Goal: Task Accomplishment & Management: Manage account settings

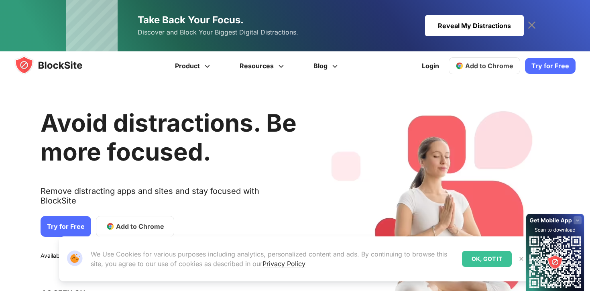
click at [122, 216] on link "Add to Chrome" at bounding box center [135, 226] width 78 height 21
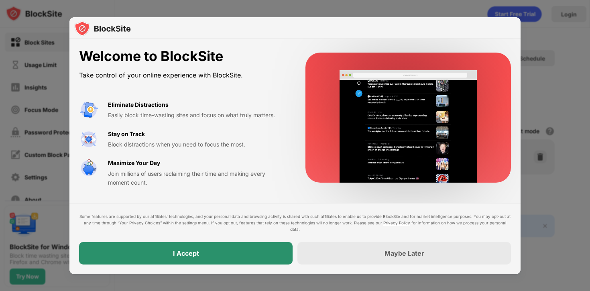
click at [246, 249] on div "I Accept" at bounding box center [186, 253] width 214 height 22
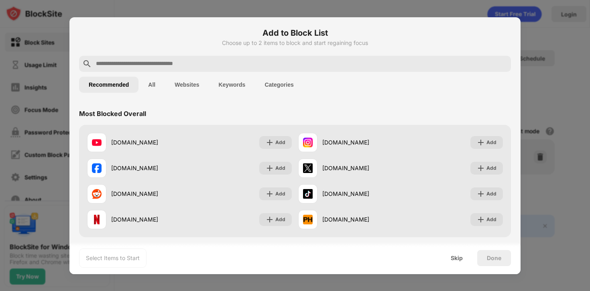
click at [293, 65] on input "text" at bounding box center [301, 64] width 413 height 10
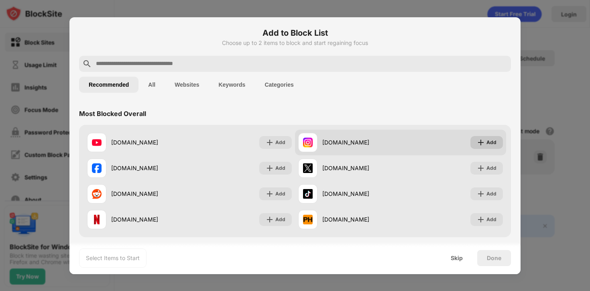
click at [484, 139] on img at bounding box center [481, 142] width 8 height 8
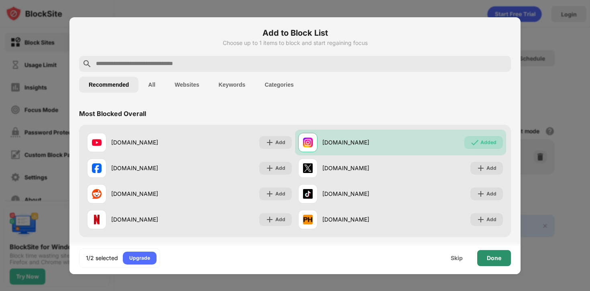
click at [494, 259] on div "Done" at bounding box center [494, 258] width 14 height 6
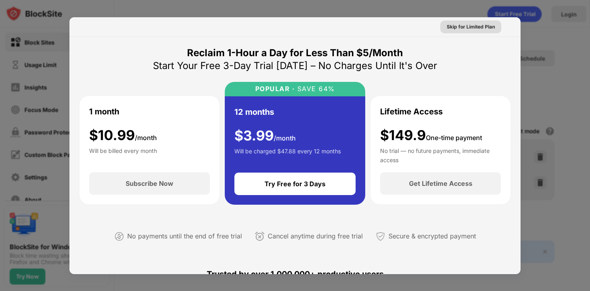
click at [470, 30] on div "Skip for Limited Plan" at bounding box center [471, 27] width 48 height 8
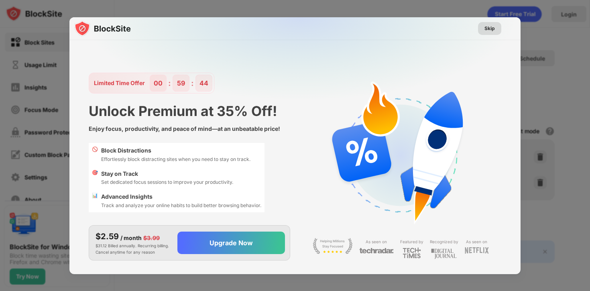
click at [490, 30] on div "Skip" at bounding box center [489, 28] width 10 height 8
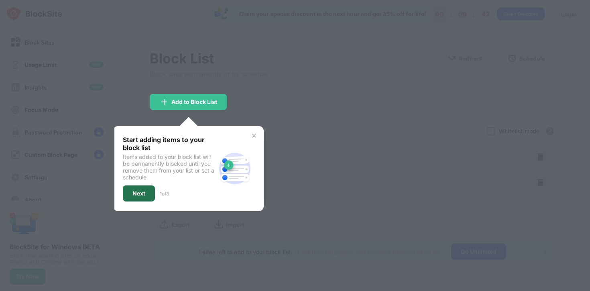
click at [155, 189] on div "Next" at bounding box center [139, 193] width 32 height 16
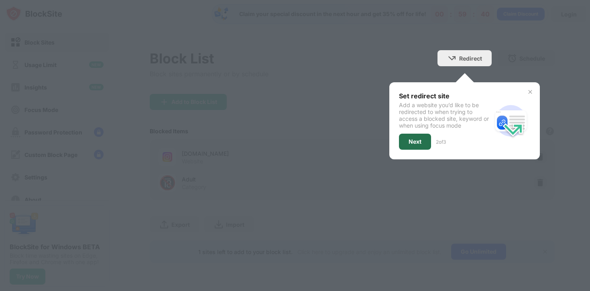
click at [423, 138] on div "Next" at bounding box center [415, 142] width 32 height 16
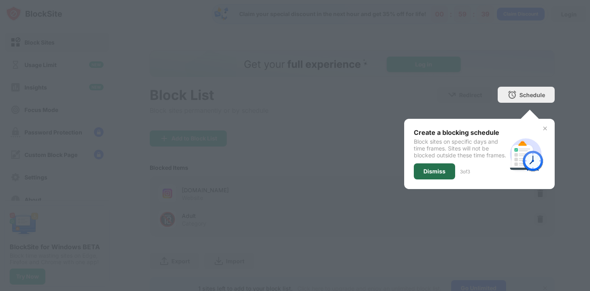
click at [430, 175] on div "Dismiss" at bounding box center [434, 171] width 22 height 6
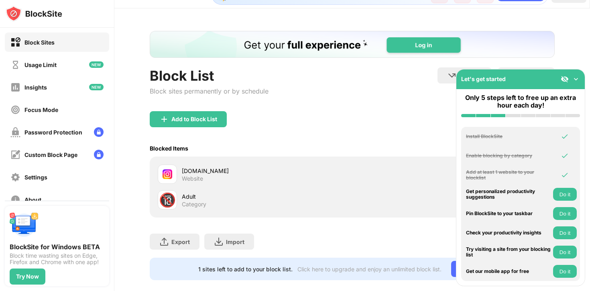
scroll to position [31, 0]
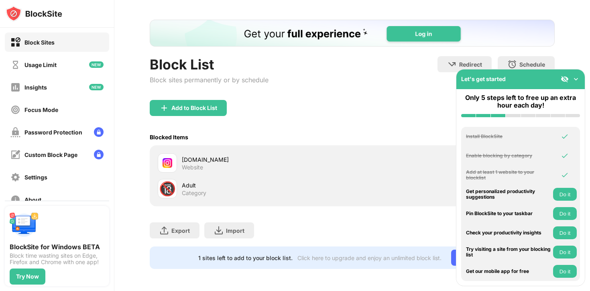
click at [180, 198] on div "🔞 Adult Category" at bounding box center [352, 189] width 395 height 26
click at [186, 184] on div "Adult" at bounding box center [267, 185] width 170 height 8
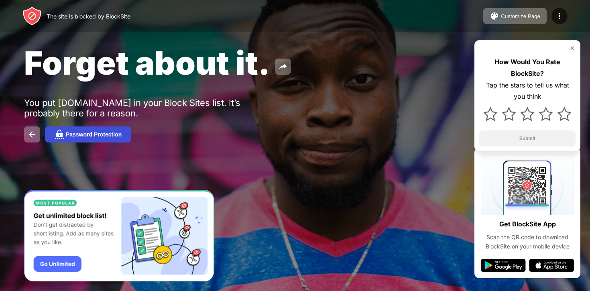
click at [67, 134] on div "Password Protection" at bounding box center [94, 134] width 56 height 6
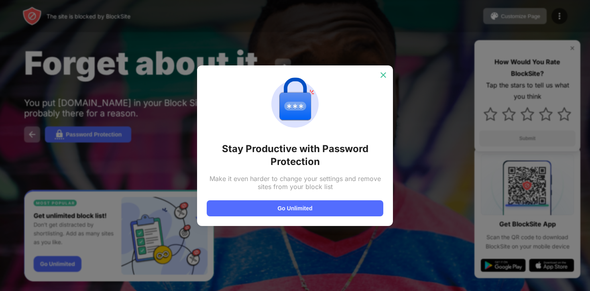
click at [379, 69] on div at bounding box center [383, 75] width 13 height 13
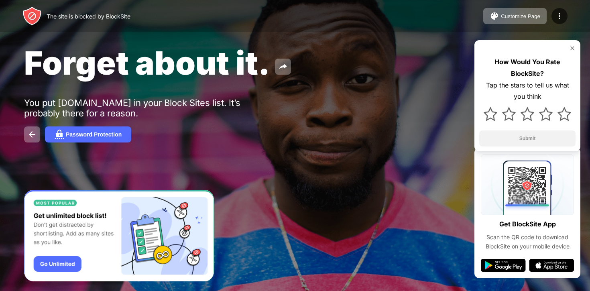
click at [77, 144] on div "Forget about it. You put instagram.com in your Block Sites list. It’s probably …" at bounding box center [295, 93] width 590 height 186
click at [78, 125] on div "Forget about it. You put instagram.com in your Block Sites list. It’s probably …" at bounding box center [295, 93] width 590 height 186
click at [77, 134] on div "Password Protection" at bounding box center [94, 134] width 56 height 6
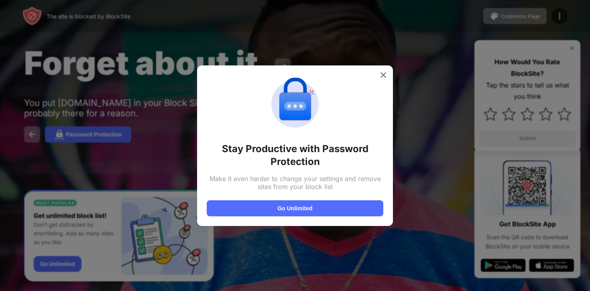
click at [266, 175] on div "Make it even harder to change your settings and remove sites from your block li…" at bounding box center [295, 183] width 177 height 16
click at [266, 180] on div "Make it even harder to change your settings and remove sites from your block li…" at bounding box center [295, 183] width 177 height 16
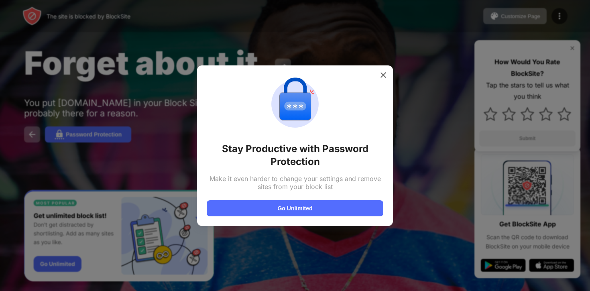
click at [266, 180] on div "Make it even harder to change your settings and remove sites from your block li…" at bounding box center [295, 183] width 177 height 16
click at [385, 79] on div at bounding box center [383, 75] width 13 height 13
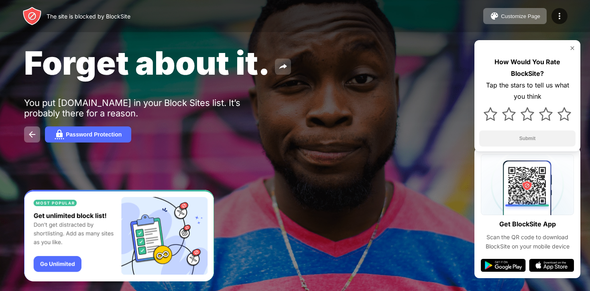
click at [283, 72] on button at bounding box center [283, 67] width 16 height 16
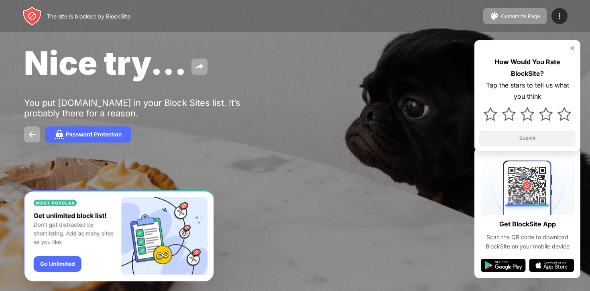
drag, startPoint x: 42, startPoint y: 64, endPoint x: 200, endPoint y: 129, distance: 170.6
click at [200, 128] on div "Nice try... You put instagram.com in your Block Sites list. It’s probably there…" at bounding box center [295, 93] width 590 height 186
click at [200, 129] on div "Password Protection" at bounding box center [295, 134] width 542 height 16
click at [64, 268] on img "Banner Message" at bounding box center [119, 236] width 190 height 92
click at [571, 116] on img at bounding box center [564, 114] width 14 height 14
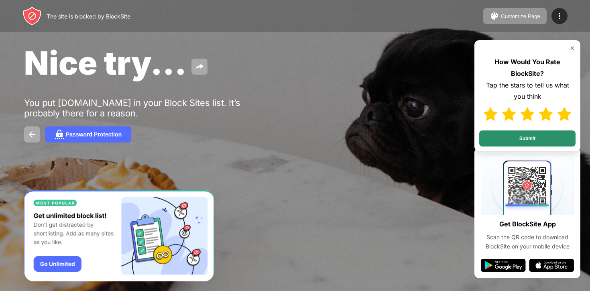
click at [545, 141] on button "Submit" at bounding box center [527, 138] width 96 height 16
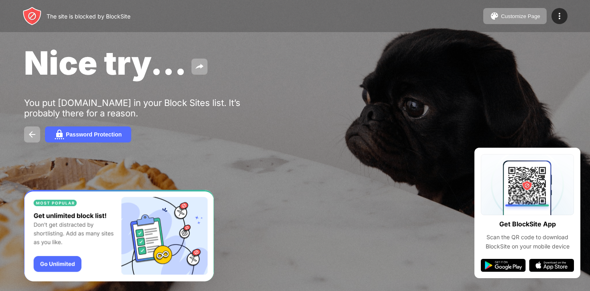
click at [431, 49] on div "Nice try..." at bounding box center [240, 62] width 433 height 39
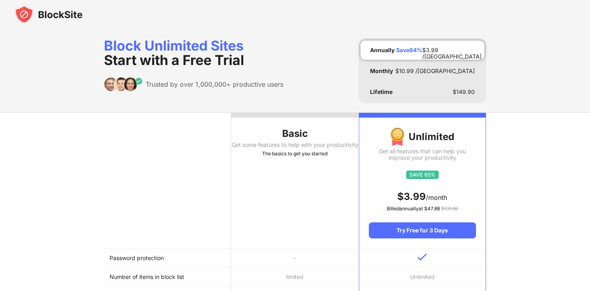
scroll to position [11, 0]
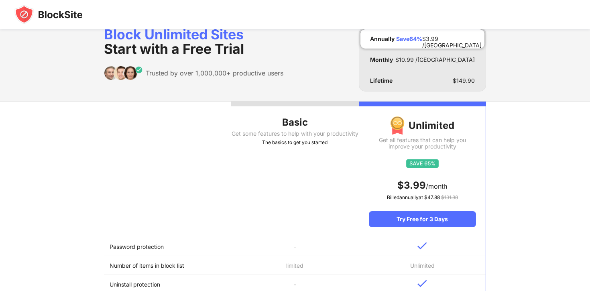
click at [299, 136] on div "Get some features to help with your productivity" at bounding box center [294, 133] width 127 height 6
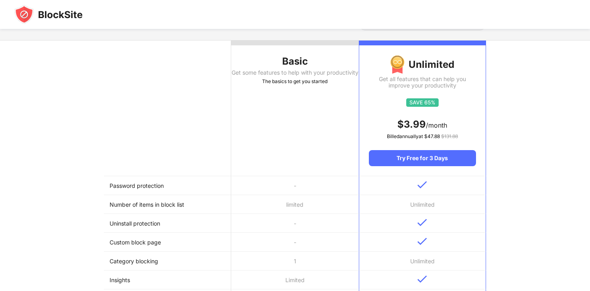
scroll to position [74, 0]
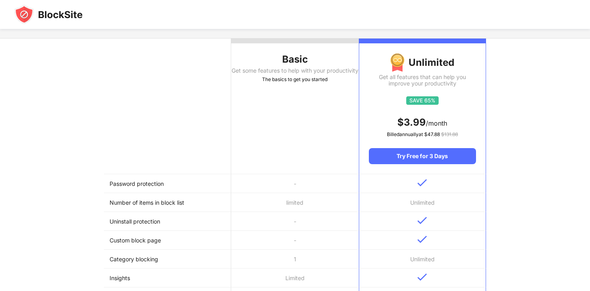
drag, startPoint x: 281, startPoint y: 195, endPoint x: 294, endPoint y: 232, distance: 39.7
click at [294, 232] on td "-" at bounding box center [294, 240] width 127 height 19
drag, startPoint x: 294, startPoint y: 232, endPoint x: 303, endPoint y: 206, distance: 27.0
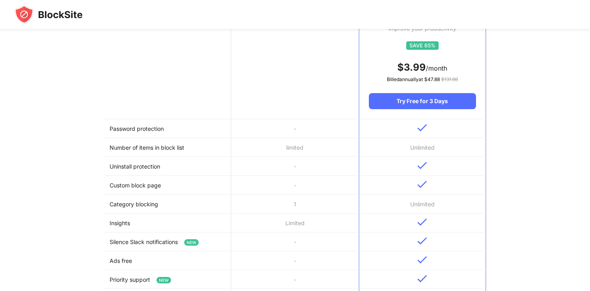
click at [303, 206] on td "1" at bounding box center [294, 204] width 127 height 19
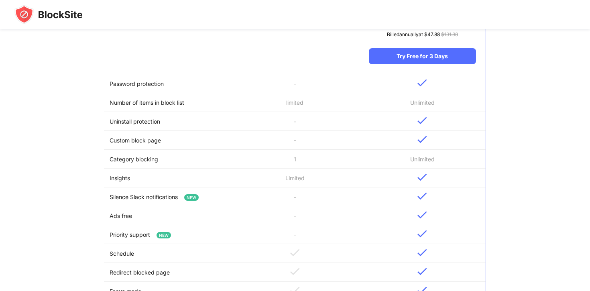
scroll to position [187, 0]
